Goal: Task Accomplishment & Management: Use online tool/utility

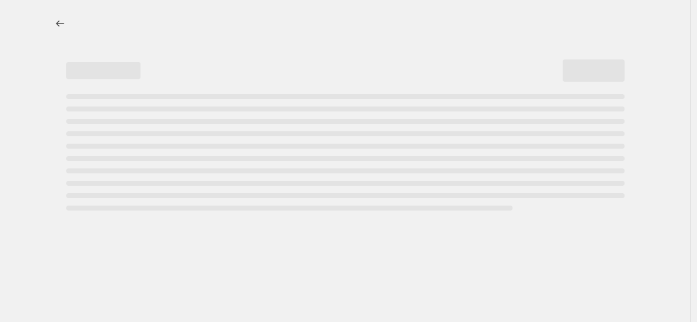
select select "percentage"
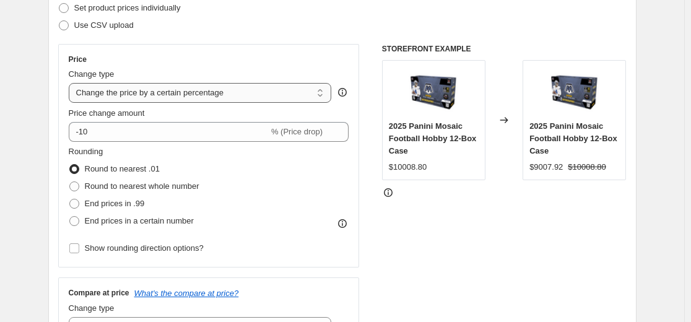
scroll to position [186, 0]
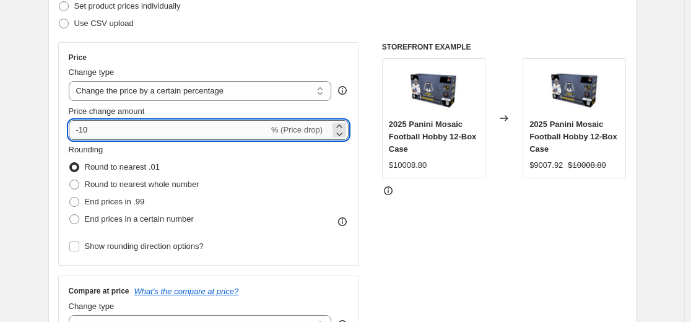
click at [198, 126] on input "-10" at bounding box center [169, 130] width 200 height 20
type input "-1"
type input "-30"
click at [488, 245] on div "STOREFRONT EXAMPLE 2025 Panini Mosaic Football Hobby 12-Box Case $10008.80 Chan…" at bounding box center [504, 193] width 245 height 303
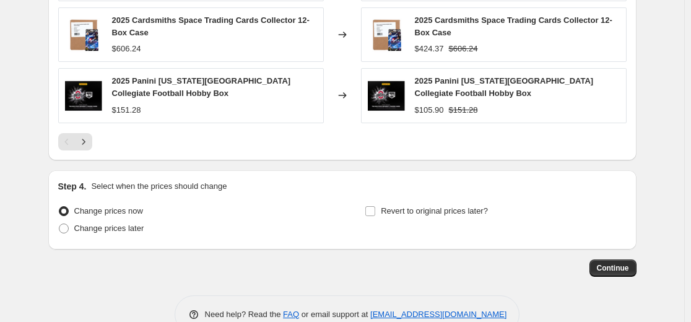
scroll to position [933, 0]
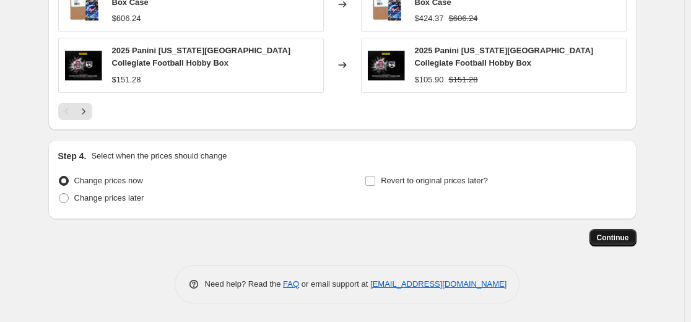
click at [604, 238] on span "Continue" at bounding box center [613, 238] width 32 height 10
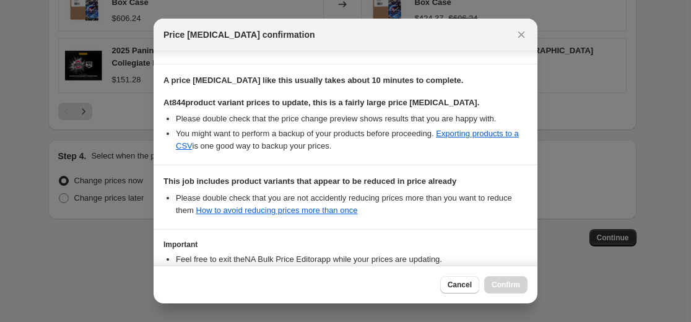
scroll to position [268, 0]
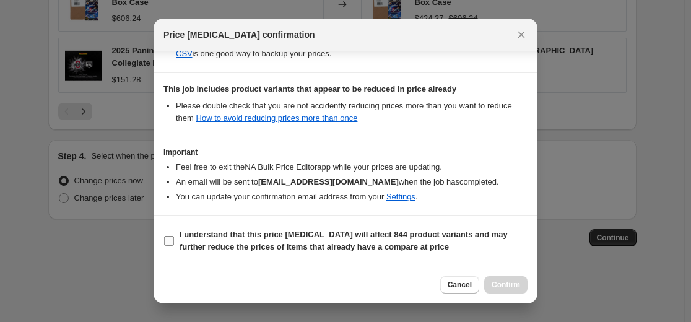
click at [231, 235] on b "I understand that this price change job will affect 844 product variants and ma…" at bounding box center [344, 241] width 328 height 22
click at [174, 236] on input "I understand that this price change job will affect 844 product variants and ma…" at bounding box center [169, 241] width 10 height 10
checkbox input "true"
drag, startPoint x: 510, startPoint y: 288, endPoint x: 470, endPoint y: 273, distance: 42.3
click at [511, 288] on span "Confirm" at bounding box center [506, 285] width 28 height 10
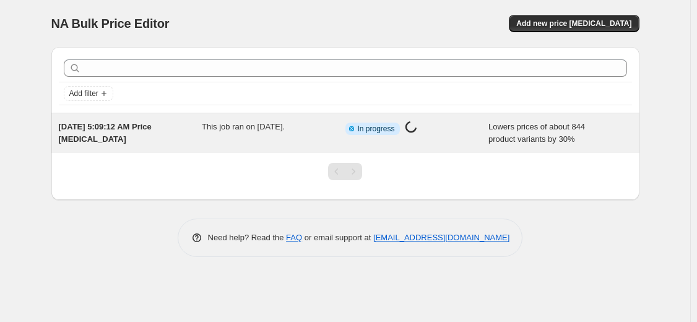
click at [346, 128] on icon at bounding box center [352, 129] width 12 height 12
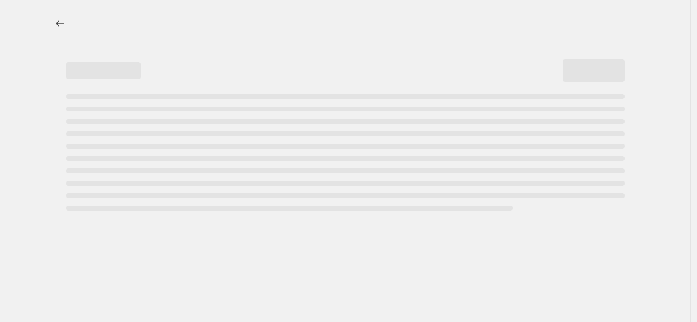
select select "percentage"
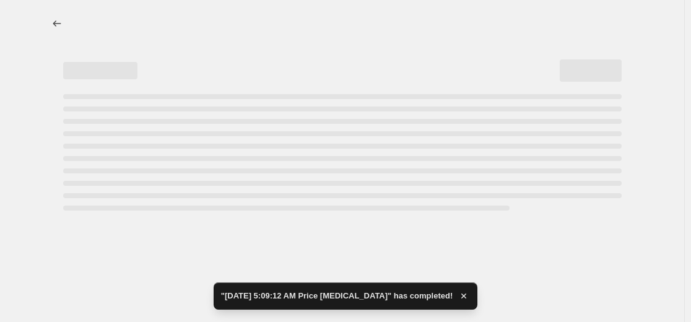
select select "percentage"
